Goal: Task Accomplishment & Management: Manage account settings

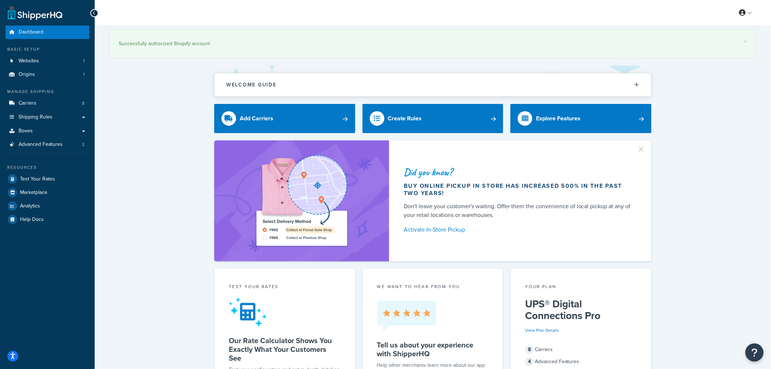
click at [731, 191] on div "Did you know? Buy online pickup in store has increased 500% in the past two yea…" at bounding box center [432, 200] width 647 height 121
click at [35, 103] on span "Carriers" at bounding box center [28, 103] width 18 height 6
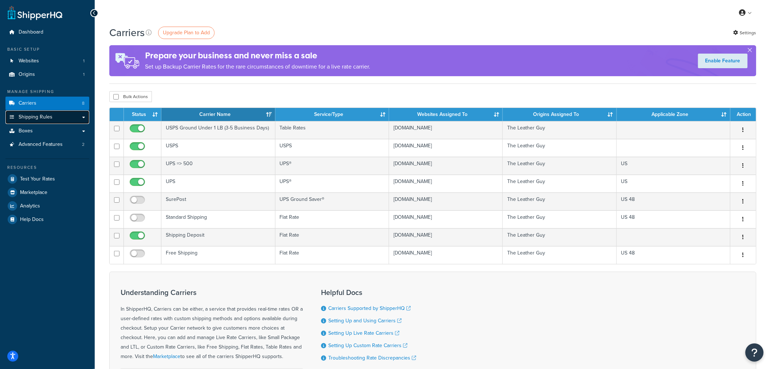
click at [44, 120] on span "Shipping Rules" at bounding box center [36, 117] width 34 height 6
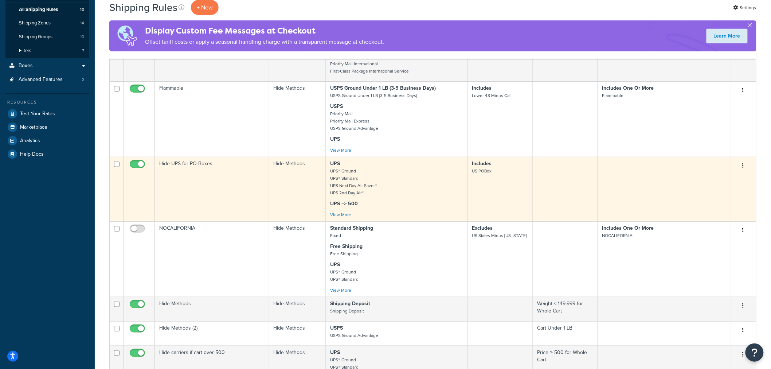
scroll to position [81, 0]
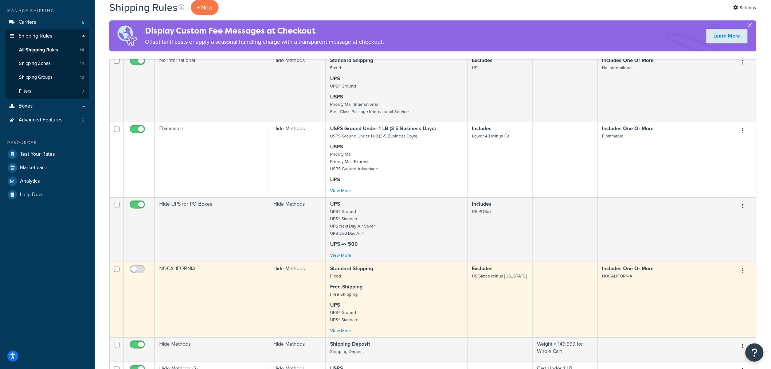
click at [745, 263] on td "Edit Duplicate Delete" at bounding box center [744, 299] width 26 height 75
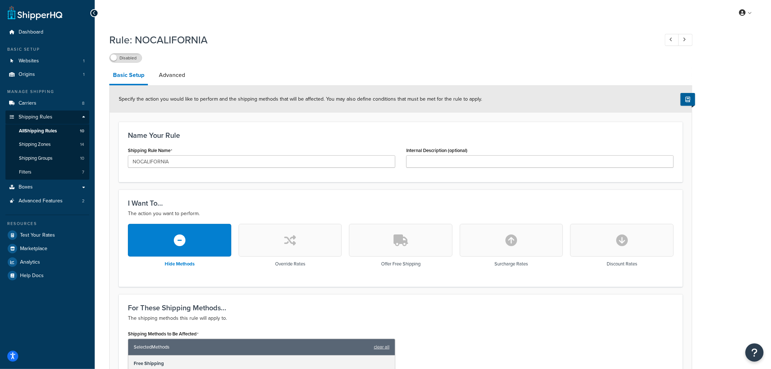
click at [48, 134] on span "All Shipping Rules" at bounding box center [38, 131] width 38 height 6
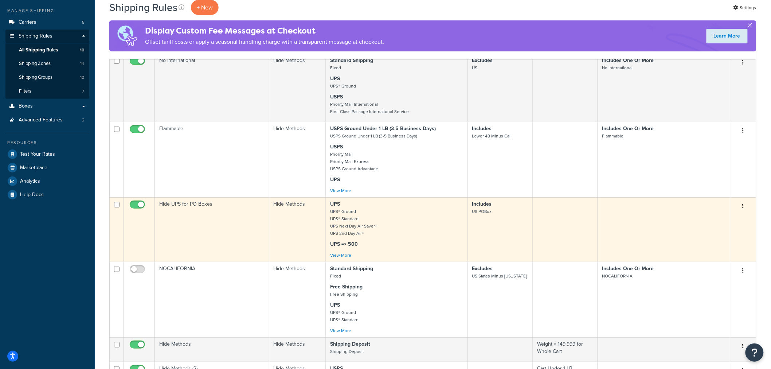
scroll to position [121, 0]
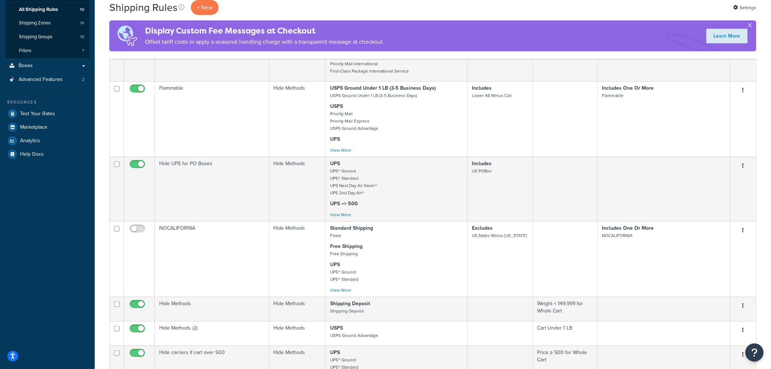
click at [6, 205] on div "Dashboard Basic Setup Websites 1 Origins 1 Manage Shipping Carriers 8 Shipping …" at bounding box center [47, 341] width 95 height 925
click at [771, 161] on div "Shipping Rules + New Settings Display Custom Fee Messages at Checkout Offset ta…" at bounding box center [433, 344] width 676 height 881
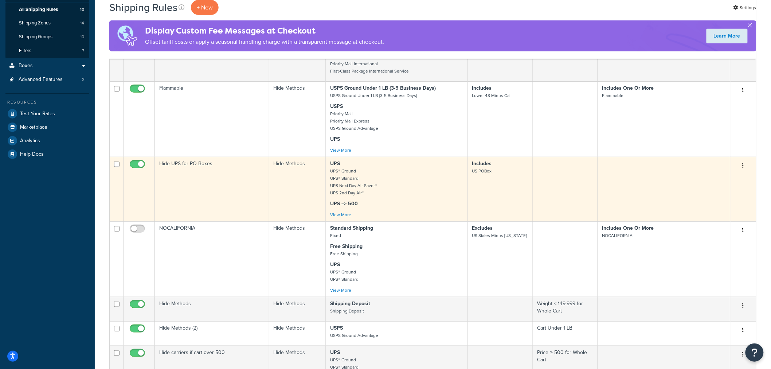
click at [749, 212] on td "Edit Duplicate Delete" at bounding box center [744, 189] width 26 height 65
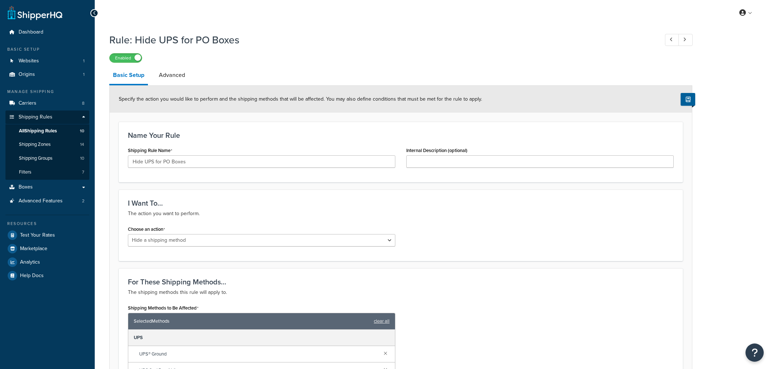
select select "HIDE"
click at [51, 133] on span "All Shipping Rules" at bounding box center [38, 131] width 38 height 6
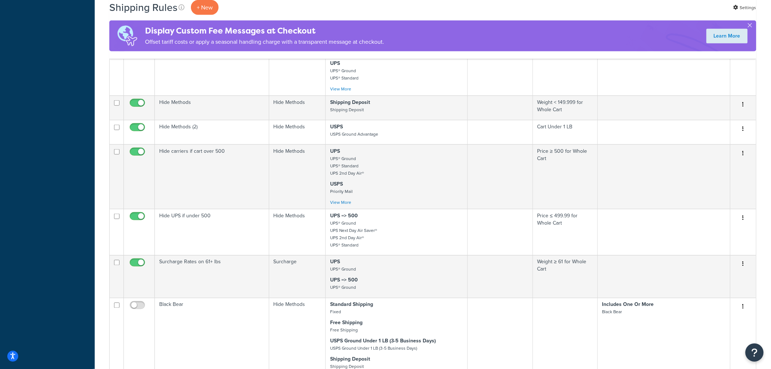
click at [765, 274] on div "Shipping Rules + New Settings Display Custom Fee Messages at Checkout Offset ta…" at bounding box center [433, 143] width 676 height 881
drag, startPoint x: 768, startPoint y: 312, endPoint x: 771, endPoint y: 315, distance: 4.4
click at [768, 312] on div "Shipping Rules + New Settings Display Custom Fee Messages at Checkout Offset ta…" at bounding box center [433, 143] width 676 height 881
click at [767, 245] on div "Shipping Rules + New Settings Display Custom Fee Messages at Checkout Offset ta…" at bounding box center [433, 143] width 676 height 881
click at [764, 257] on div "Shipping Rules + New Settings Display Custom Fee Messages at Checkout Offset ta…" at bounding box center [433, 143] width 676 height 881
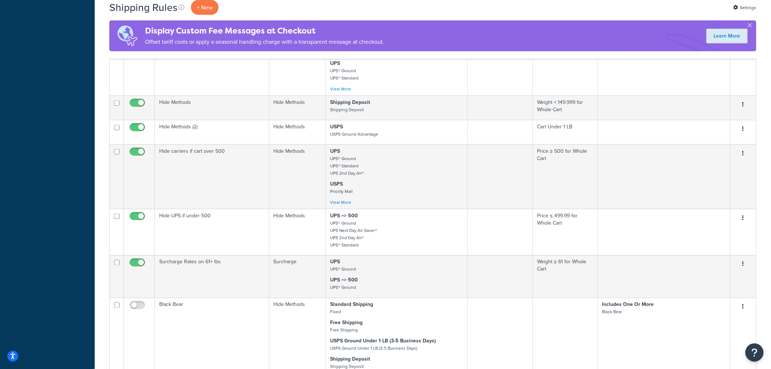
click at [771, 252] on div "Shipping Rules + New Settings Display Custom Fee Messages at Checkout Offset ta…" at bounding box center [433, 143] width 676 height 881
click at [769, 222] on div "Shipping Rules + New Settings Display Custom Fee Messages at Checkout Offset ta…" at bounding box center [433, 143] width 676 height 881
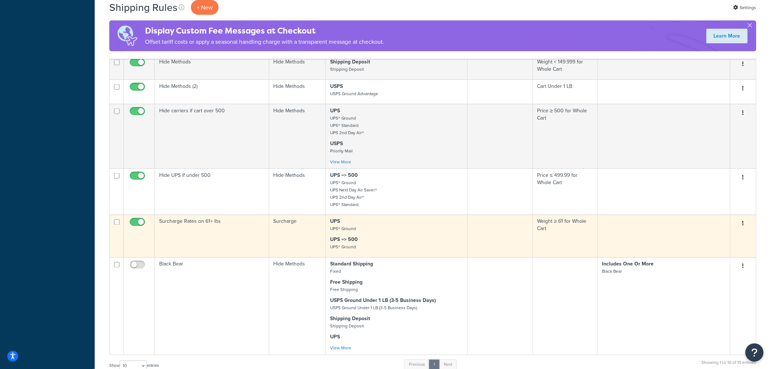
scroll to position [403, 0]
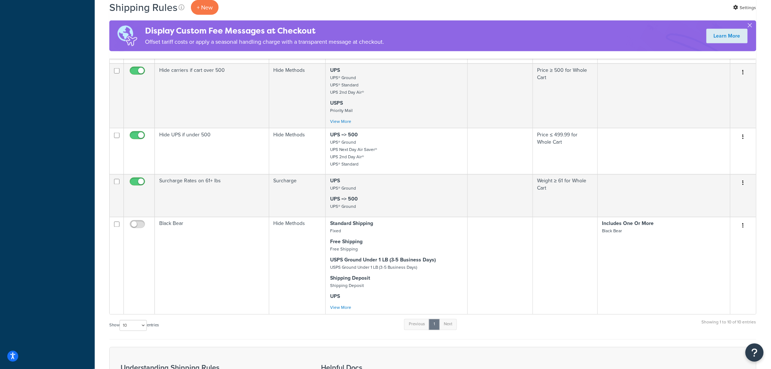
click at [766, 183] on div "Shipping Rules + New Settings Display Custom Fee Messages at Checkout Offset ta…" at bounding box center [433, 62] width 676 height 881
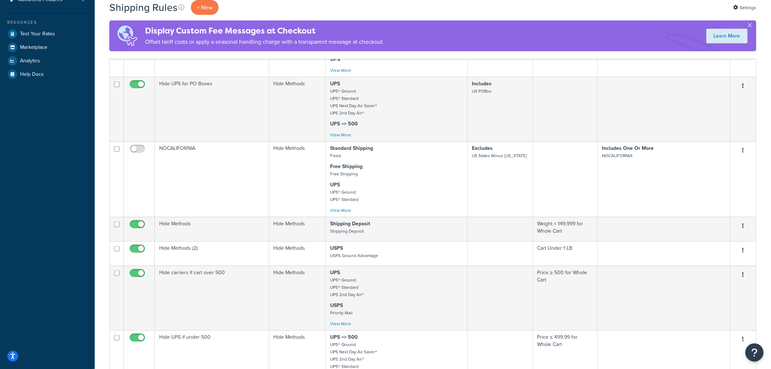
scroll to position [39, 0]
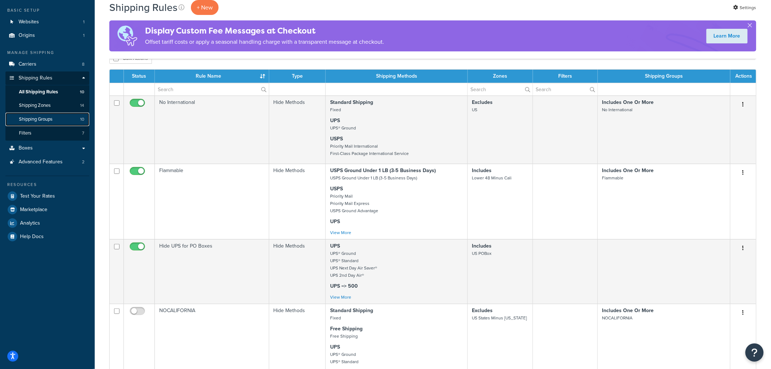
click at [47, 121] on span "Shipping Groups" at bounding box center [36, 119] width 34 height 6
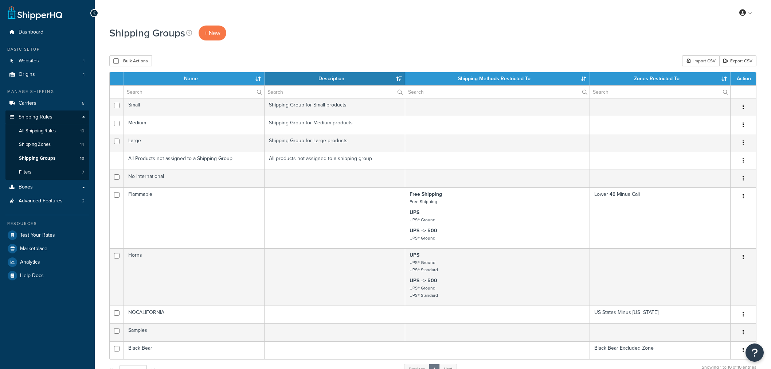
select select "15"
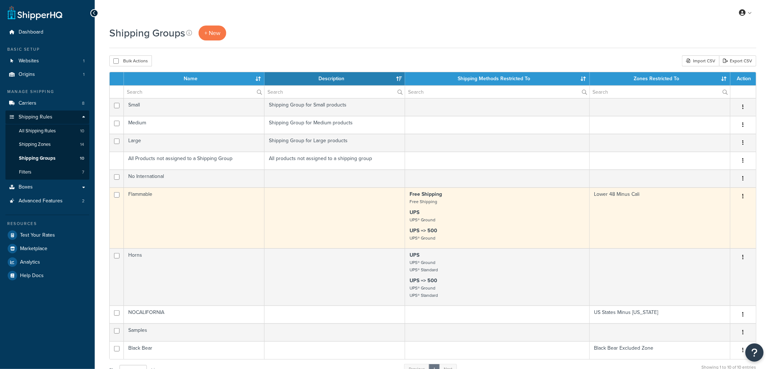
scroll to position [40, 0]
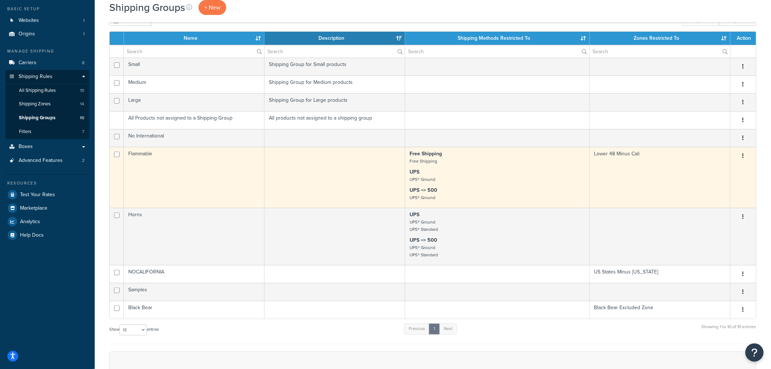
click at [223, 171] on td "Flammable" at bounding box center [194, 177] width 141 height 61
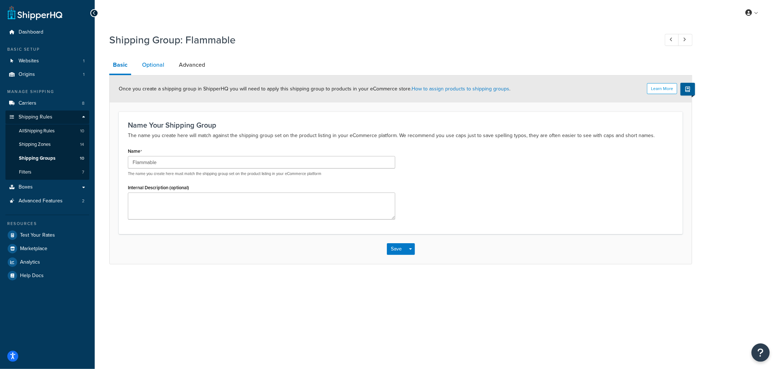
click at [150, 70] on link "Optional" at bounding box center [154, 64] width 30 height 17
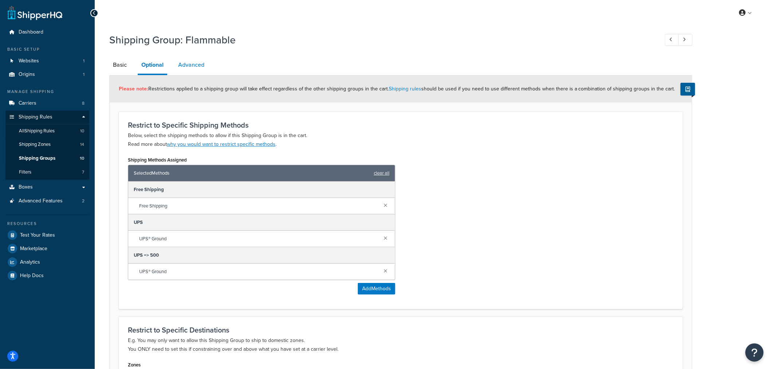
click at [187, 68] on link "Advanced" at bounding box center [192, 64] width 34 height 17
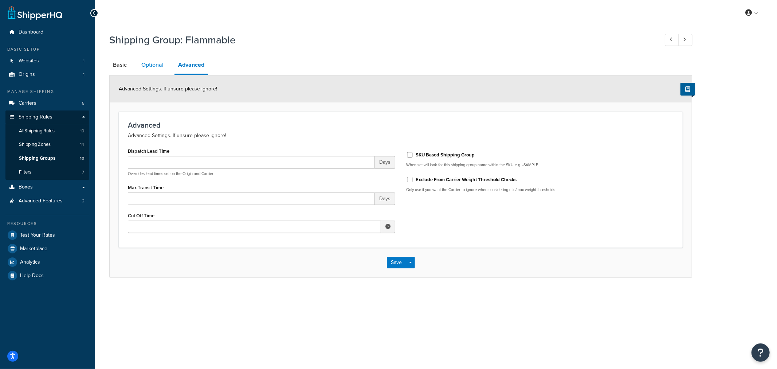
click at [159, 67] on link "Optional" at bounding box center [153, 64] width 30 height 17
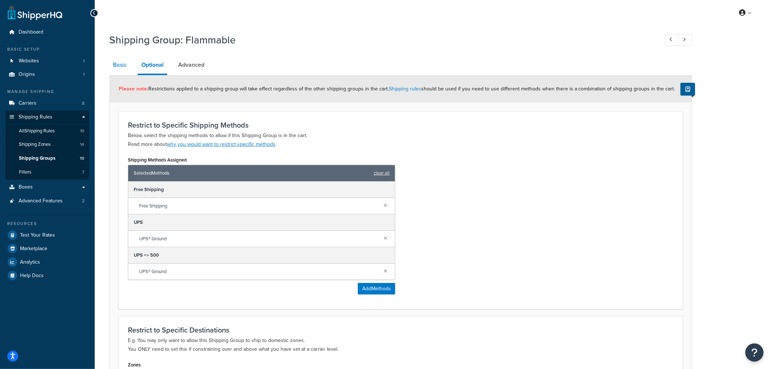
click at [120, 71] on link "Basic" at bounding box center [119, 64] width 21 height 17
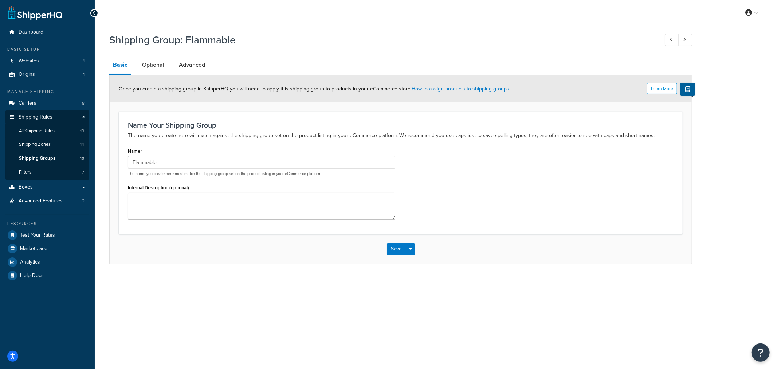
click at [155, 77] on div "Learn More Once you create a shipping group in ShipperHQ you will need to apply…" at bounding box center [401, 88] width 582 height 27
click at [158, 61] on link "Optional" at bounding box center [154, 64] width 30 height 17
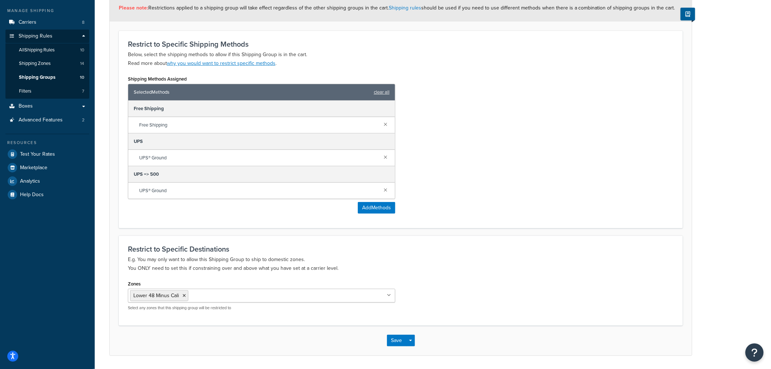
scroll to position [104, 0]
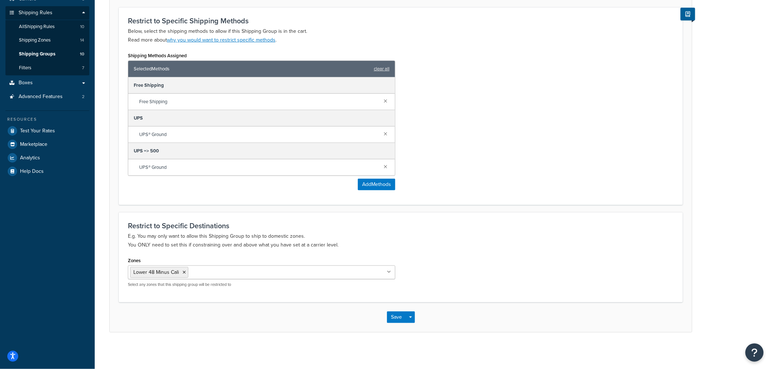
click at [739, 203] on div "Shipping Group: Flammable Basic Optional Advanced Please note: Restrictions app…" at bounding box center [433, 138] width 676 height 426
